Goal: Task Accomplishment & Management: Use online tool/utility

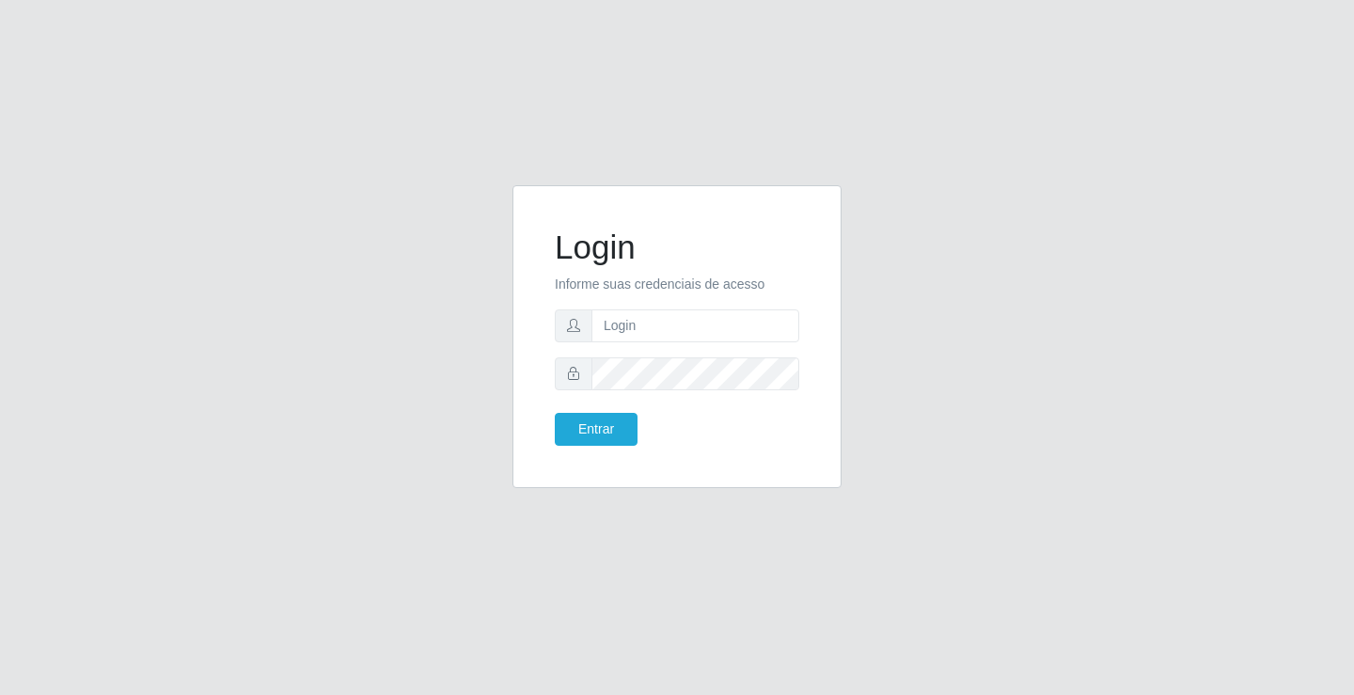
click at [605, 334] on input "text" at bounding box center [696, 325] width 208 height 33
click at [665, 339] on input "text" at bounding box center [696, 325] width 208 height 33
type input "joab@ideal"
click at [614, 436] on button "Entrar" at bounding box center [596, 429] width 83 height 33
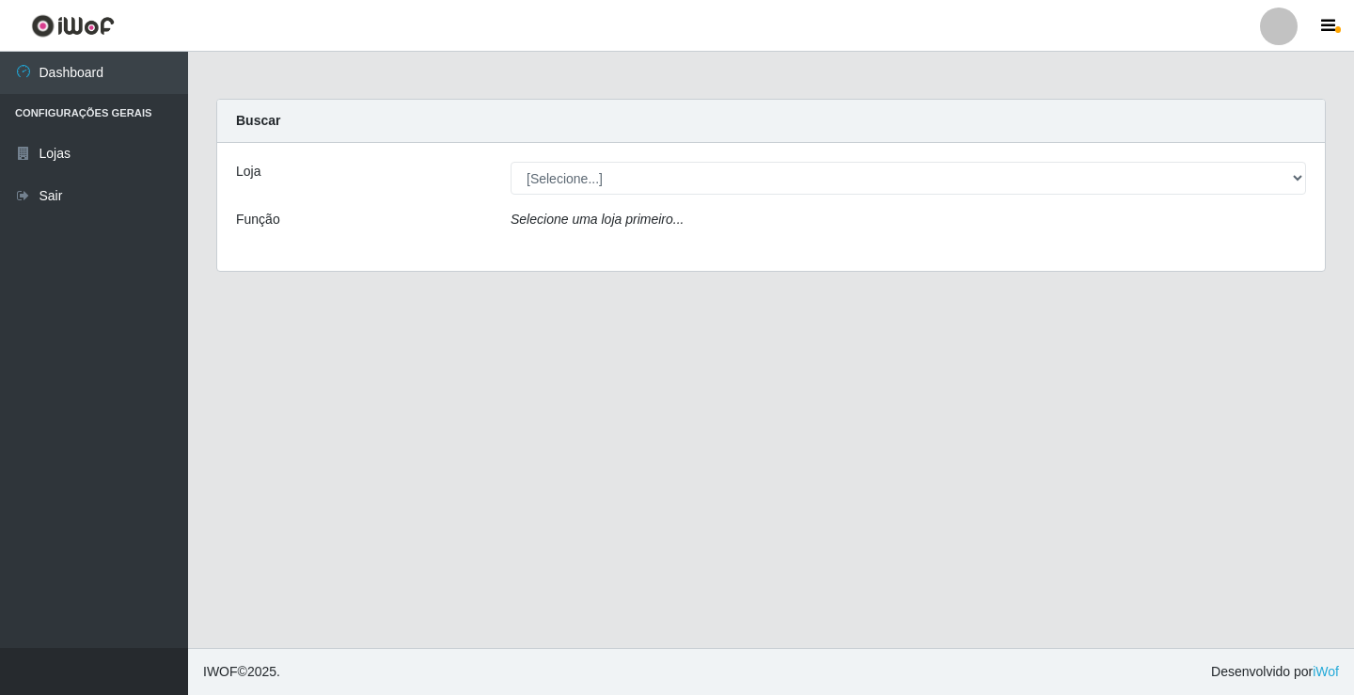
click at [1310, 187] on div "[Selecione...] Ideal - Conceição" at bounding box center [909, 178] width 824 height 33
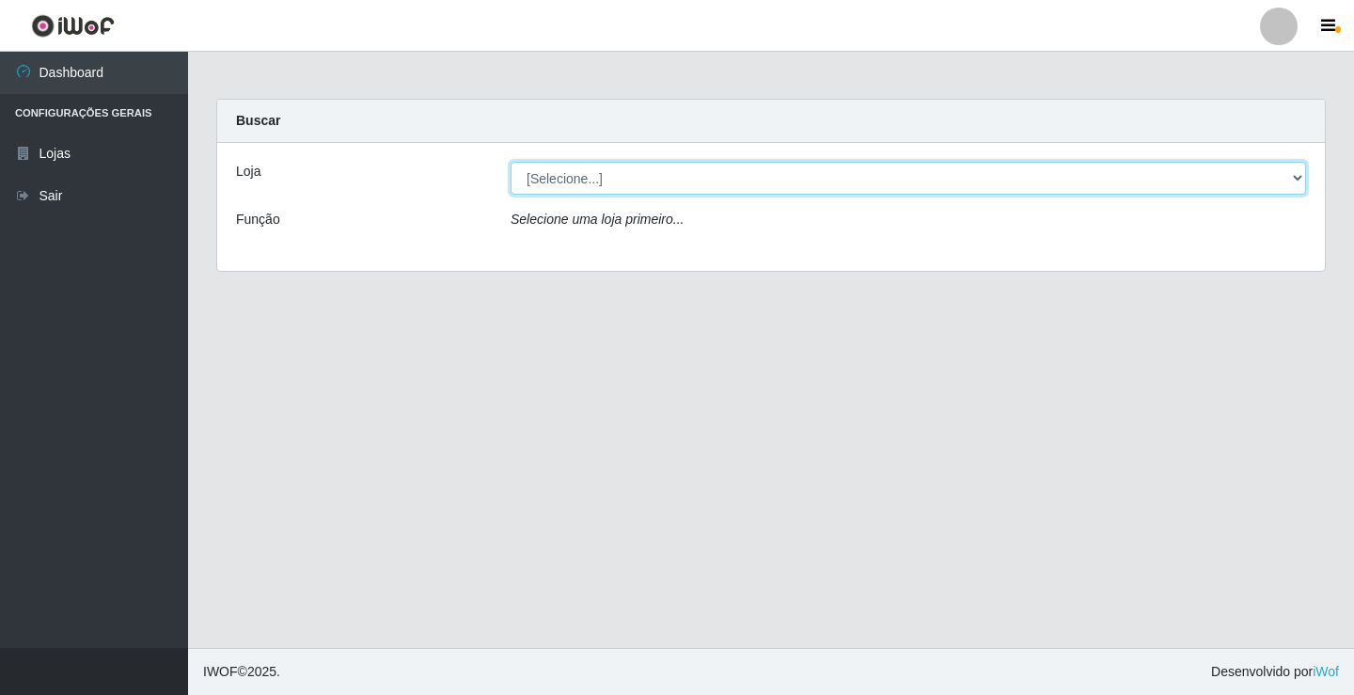
click at [1293, 177] on select "[Selecione...] Ideal - Conceição" at bounding box center [909, 178] width 796 height 33
select select "231"
click at [511, 162] on select "[Selecione...] Ideal - Conceição" at bounding box center [909, 178] width 796 height 33
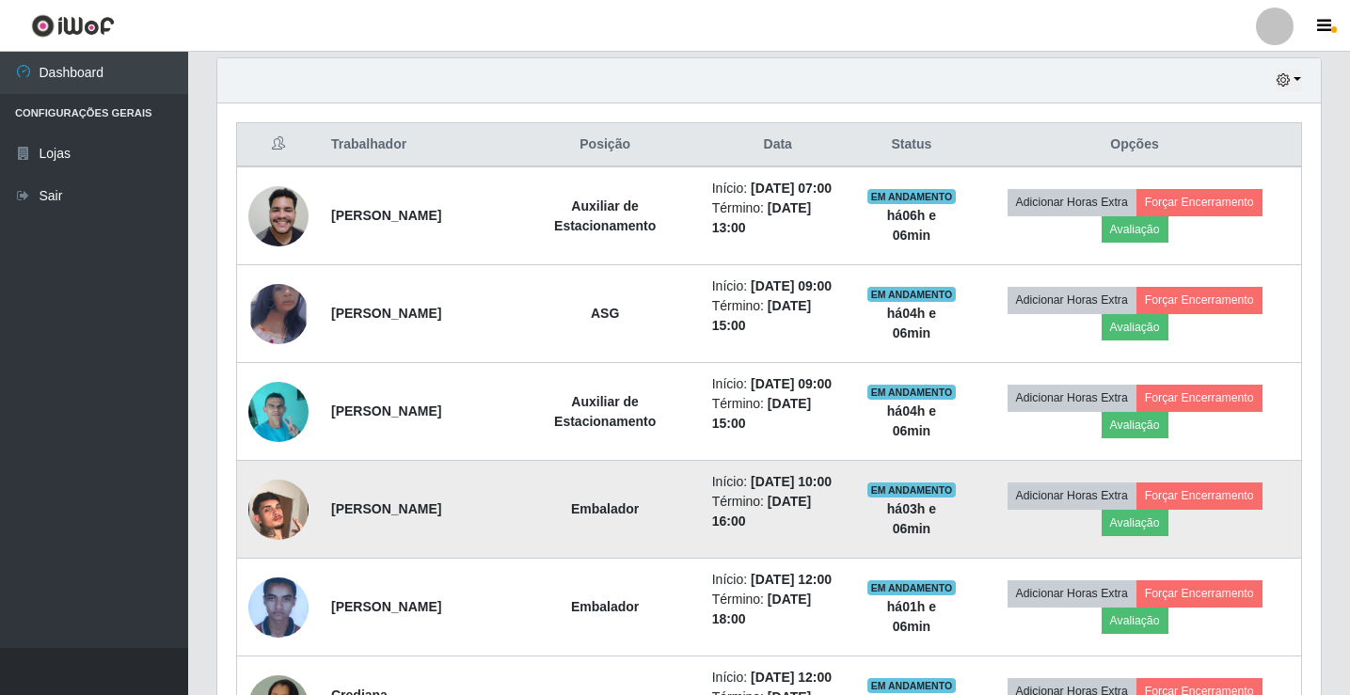
scroll to position [658, 0]
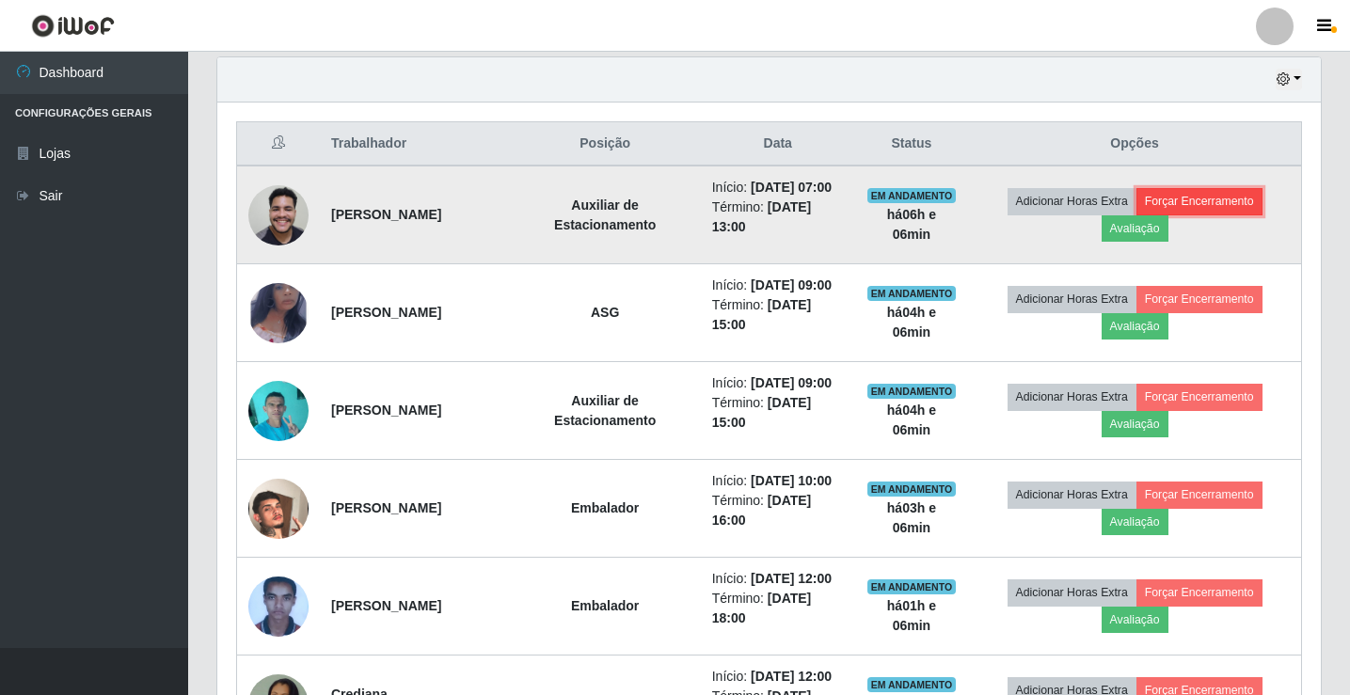
click at [1192, 210] on button "Forçar Encerramento" at bounding box center [1199, 201] width 126 height 26
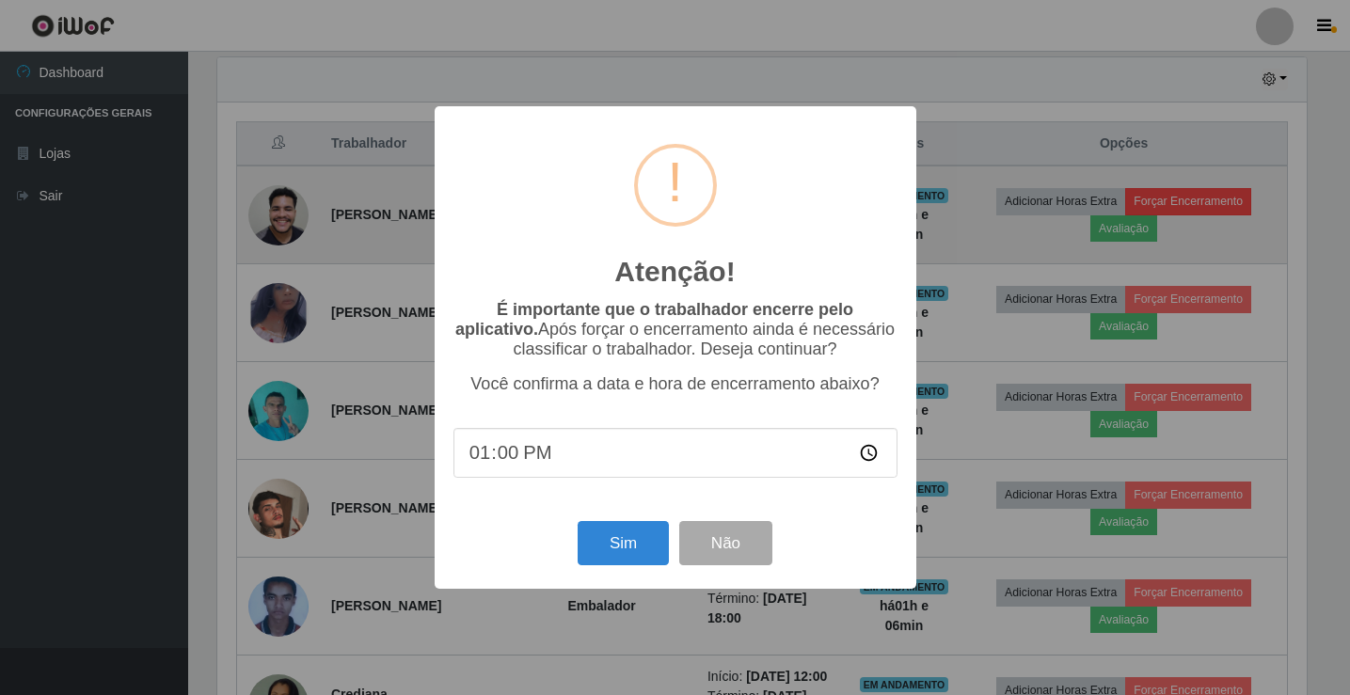
scroll to position [390, 1094]
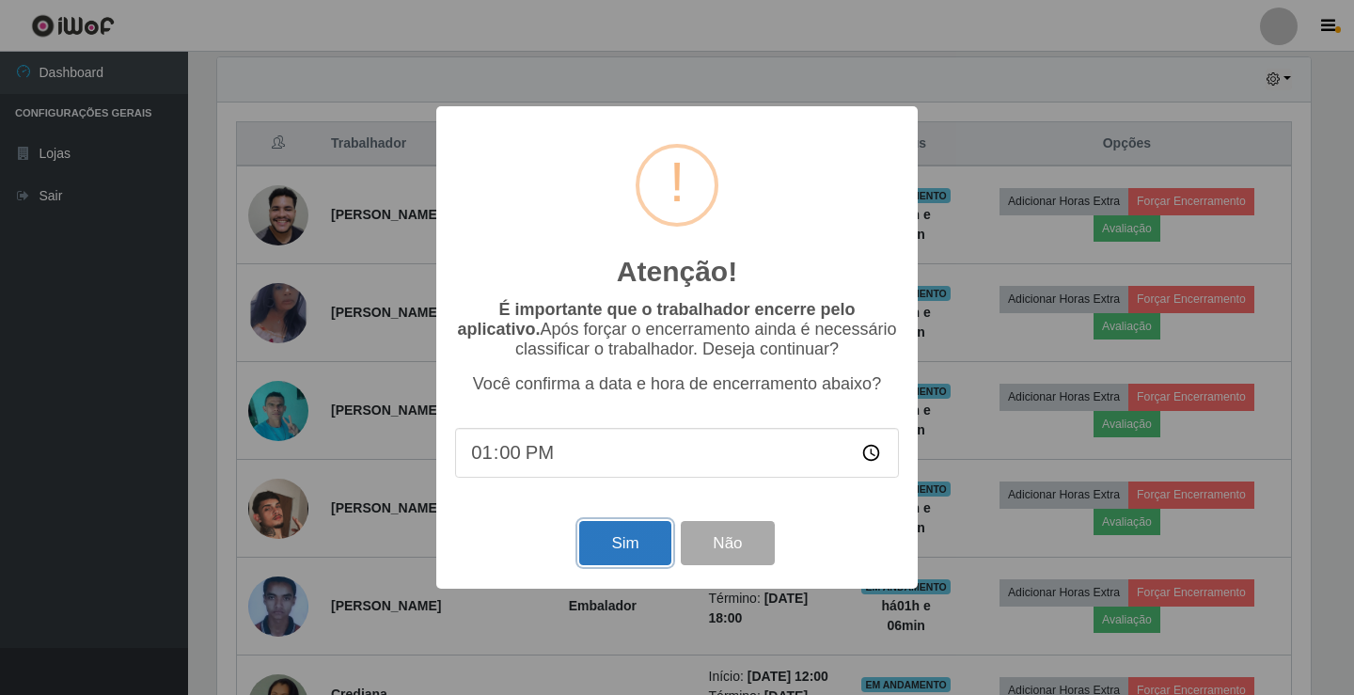
click at [634, 553] on button "Sim" at bounding box center [624, 543] width 91 height 44
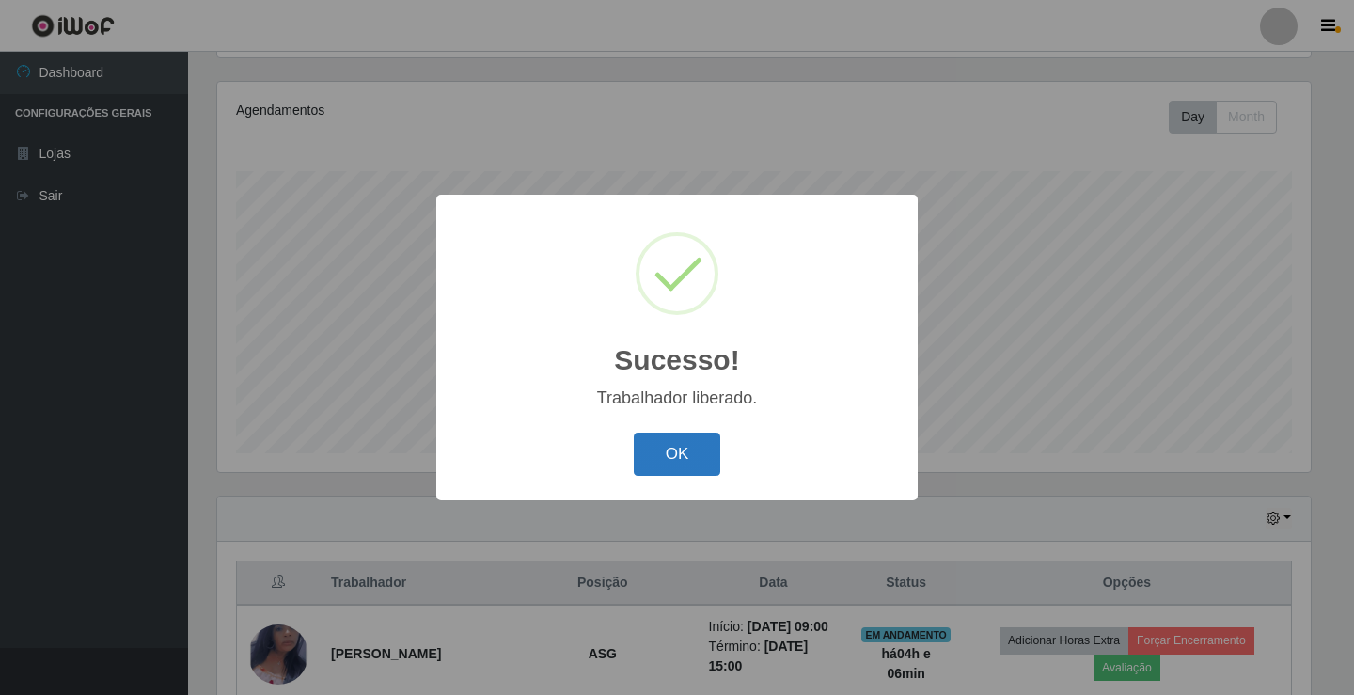
click at [692, 461] on button "OK" at bounding box center [677, 455] width 87 height 44
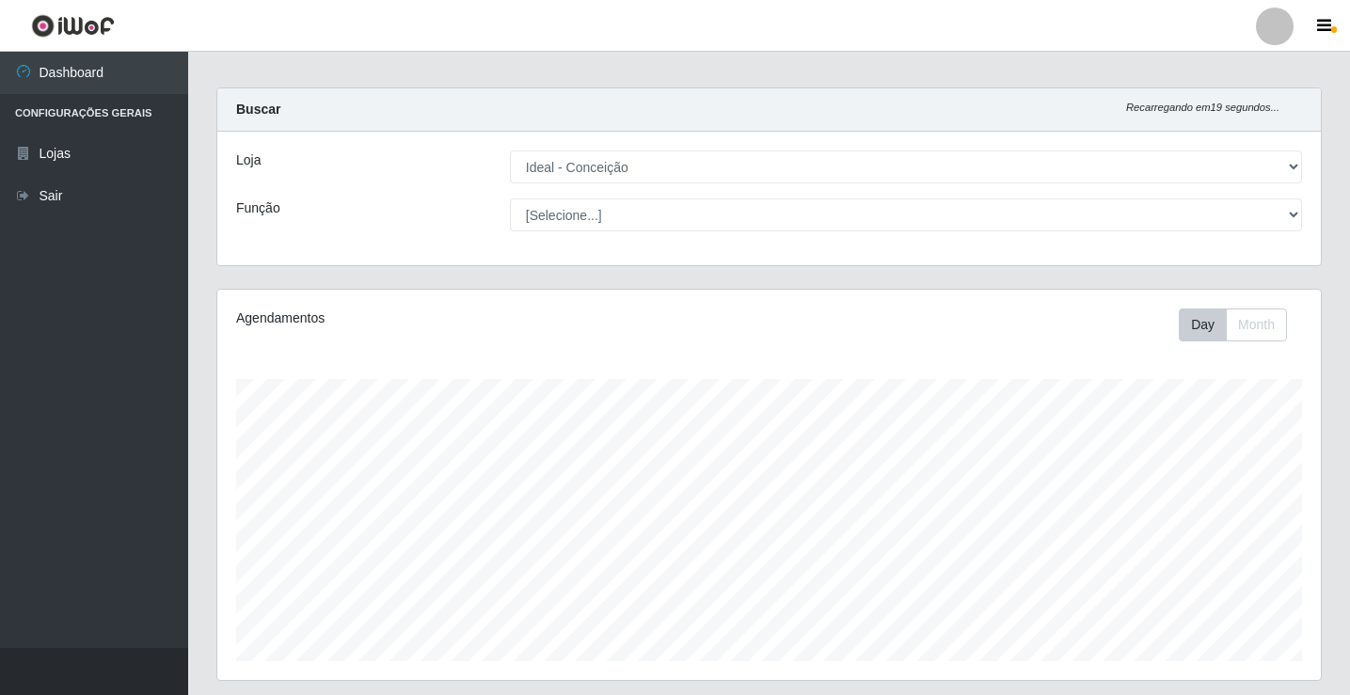
scroll to position [0, 0]
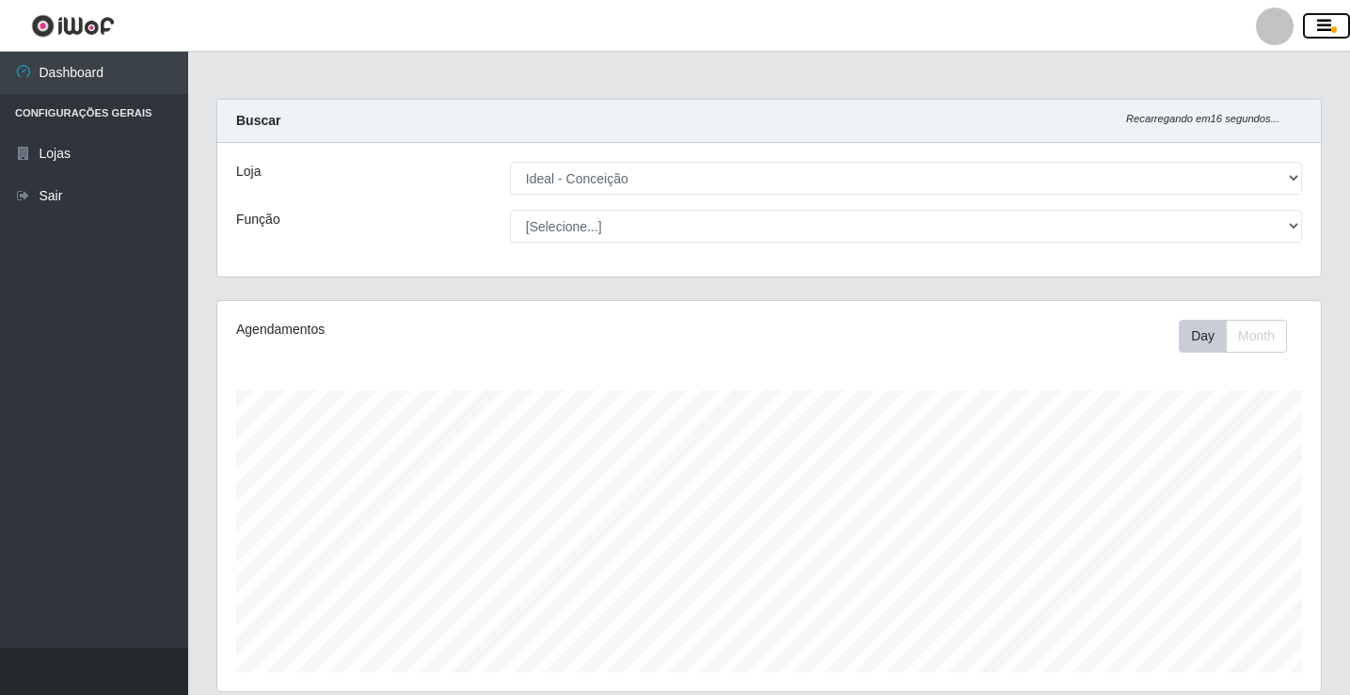
click at [1327, 22] on icon "button" at bounding box center [1324, 26] width 14 height 17
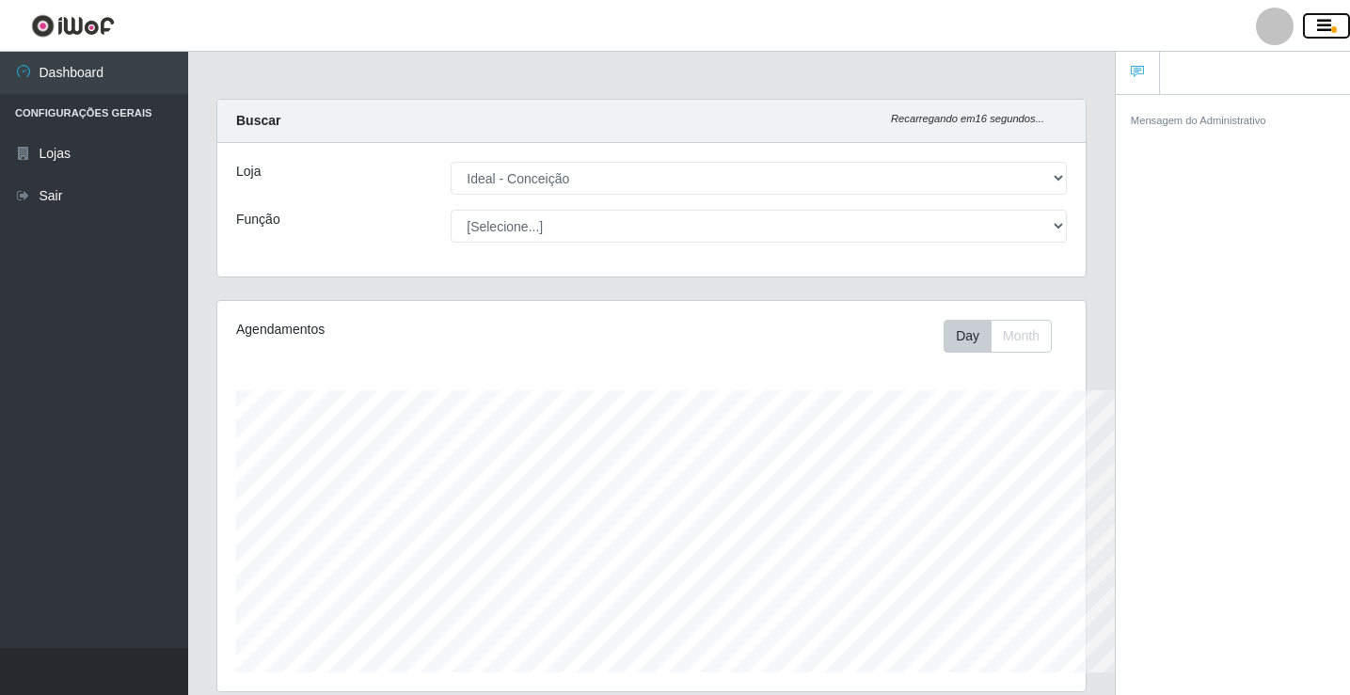
scroll to position [940164, 939685]
click at [1327, 22] on icon "button" at bounding box center [1324, 26] width 14 height 17
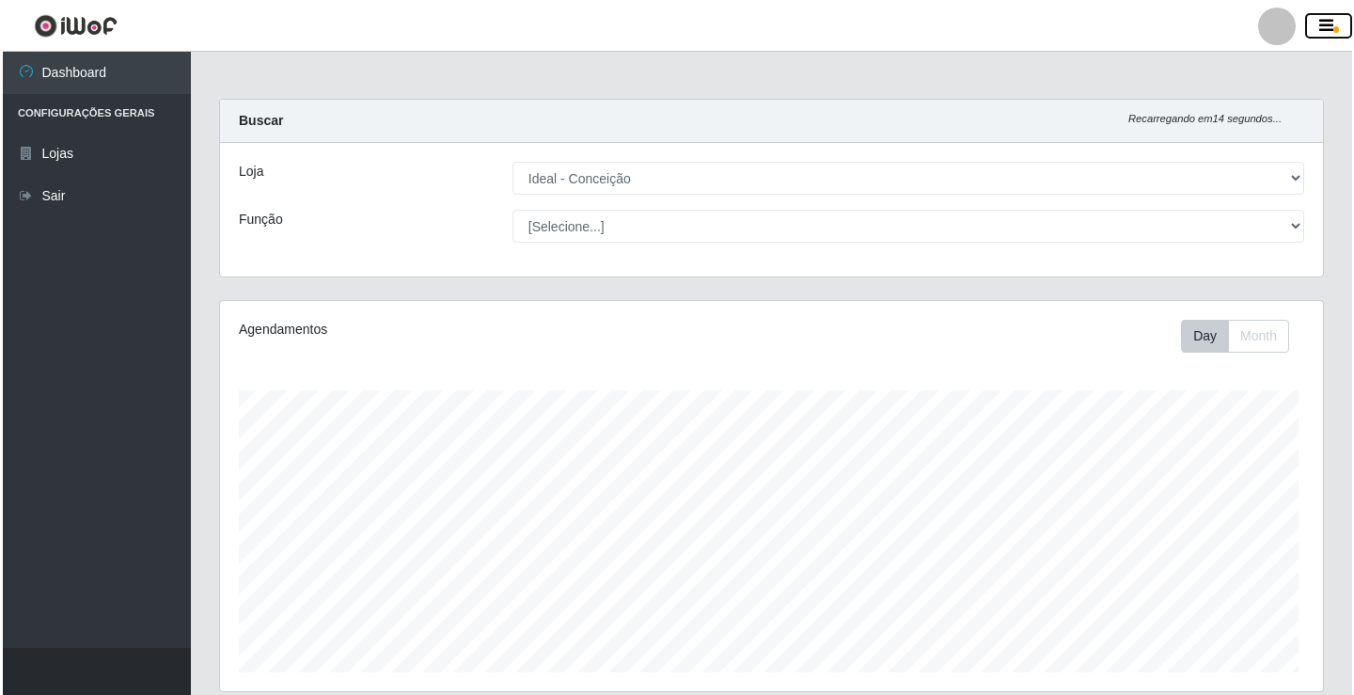
scroll to position [390, 1103]
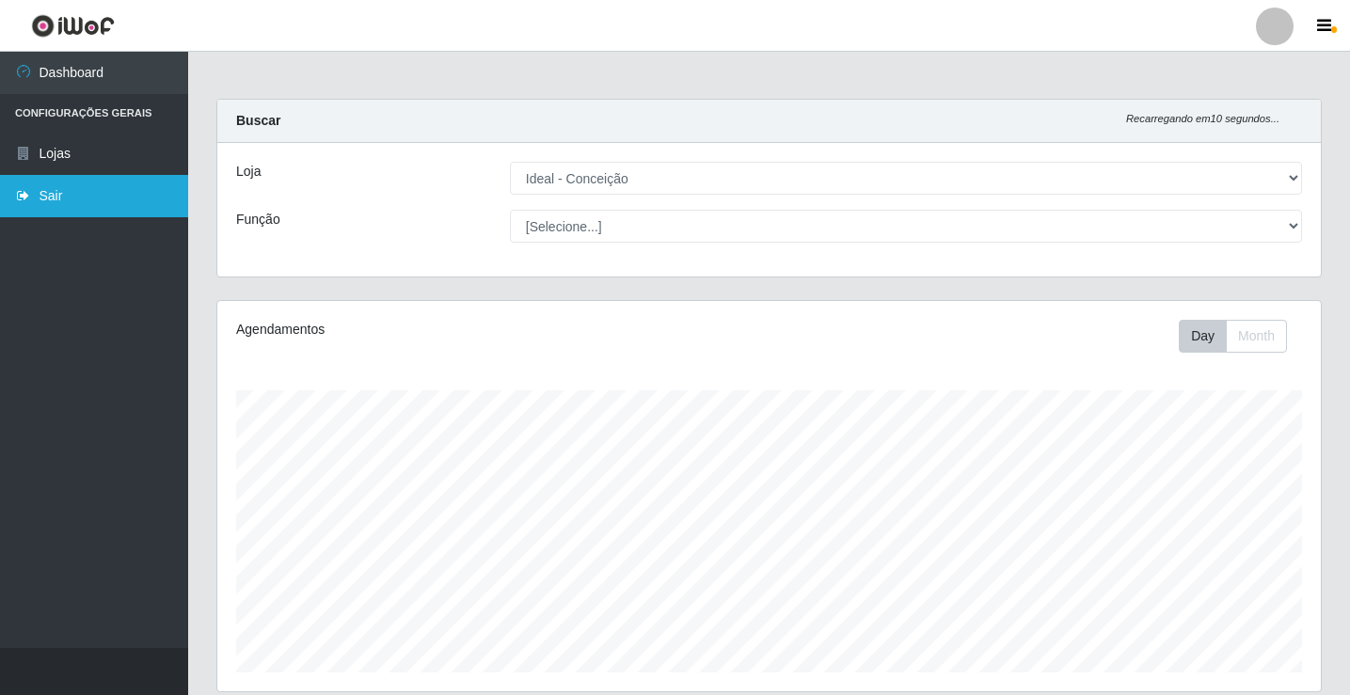
click at [43, 194] on link "Sair" at bounding box center [94, 196] width 188 height 42
